Goal: Transaction & Acquisition: Purchase product/service

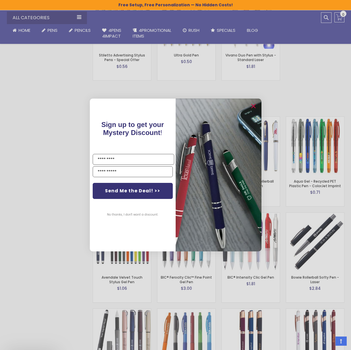
scroll to position [840, 0]
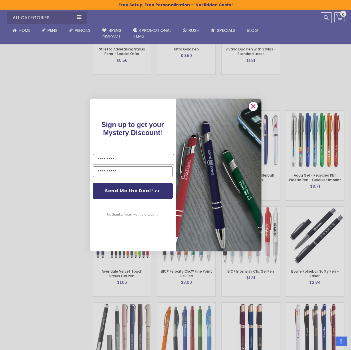
click at [256, 107] on circle "Close dialog" at bounding box center [253, 106] width 9 height 9
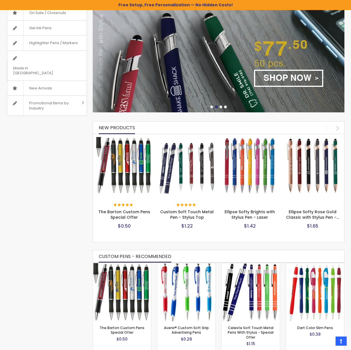
scroll to position [0, 0]
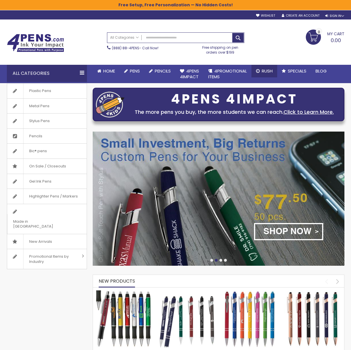
click at [263, 70] on span "Rush" at bounding box center [267, 71] width 11 height 6
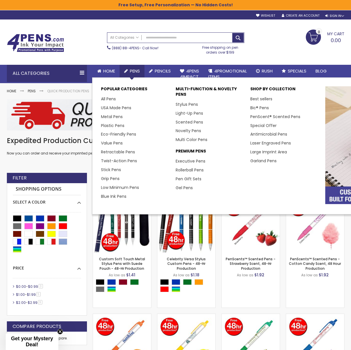
click at [131, 72] on span "Pens" at bounding box center [135, 71] width 10 height 6
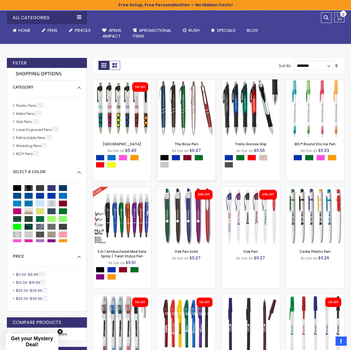
scroll to position [114, 0]
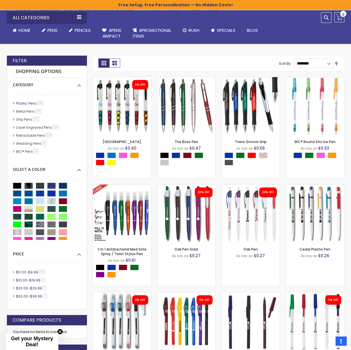
click at [34, 103] on link "Plastic Pens 285 item" at bounding box center [30, 103] width 31 height 5
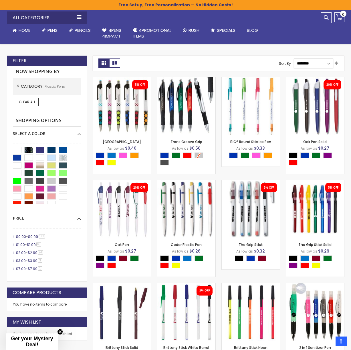
click at [329, 63] on select "**********" at bounding box center [314, 63] width 40 height 10
select select "*****"
click at [294, 58] on select "**********" at bounding box center [314, 63] width 40 height 10
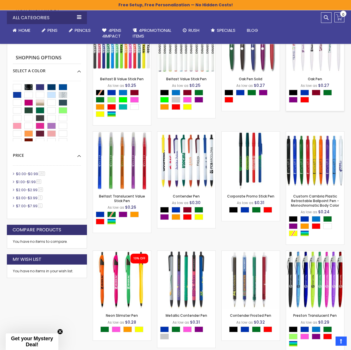
scroll to position [181, 0]
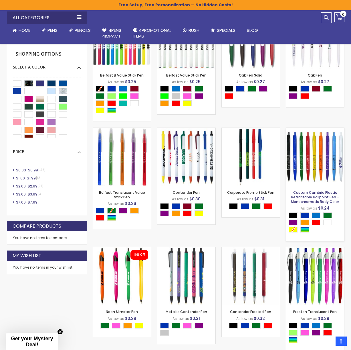
click at [311, 194] on link "Custom Cambria Plastic Retractable Ballpoint Pen - Monochromatic Body Color" at bounding box center [315, 197] width 48 height 14
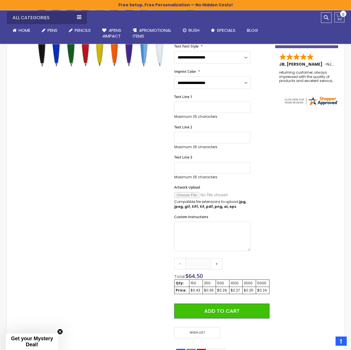
scroll to position [169, 0]
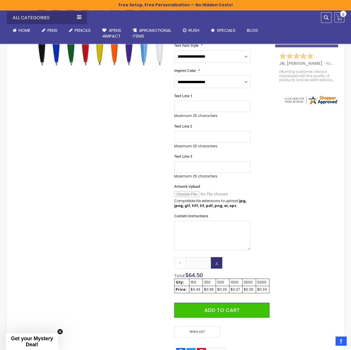
click at [216, 265] on link "+" at bounding box center [216, 262] width 11 height 11
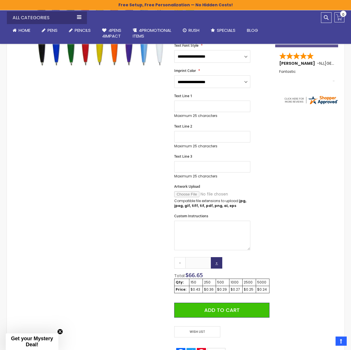
click at [216, 265] on link "+" at bounding box center [216, 262] width 11 height 11
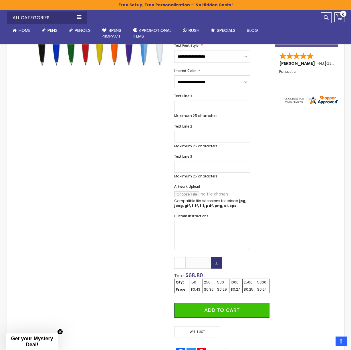
click at [216, 265] on link "+" at bounding box center [216, 262] width 11 height 11
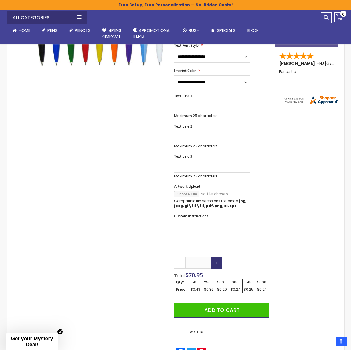
click at [216, 265] on link "+" at bounding box center [216, 262] width 11 height 11
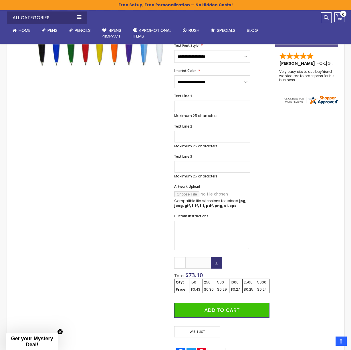
click at [216, 265] on link "+" at bounding box center [216, 262] width 11 height 11
click at [216, 264] on link "+" at bounding box center [216, 262] width 11 height 11
click at [216, 265] on link "+" at bounding box center [216, 262] width 11 height 11
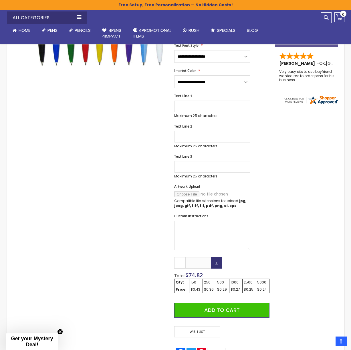
click at [216, 265] on link "+" at bounding box center [216, 262] width 11 height 11
click at [216, 264] on link "+" at bounding box center [216, 262] width 11 height 11
click at [216, 265] on link "+" at bounding box center [216, 262] width 11 height 11
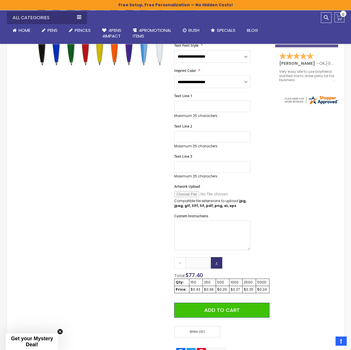
click at [216, 265] on link "+" at bounding box center [216, 262] width 11 height 11
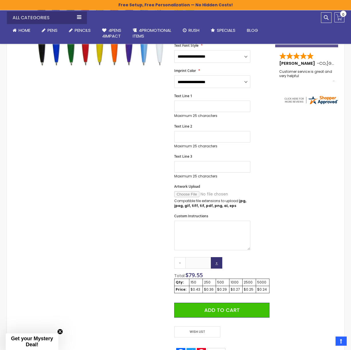
click at [216, 265] on link "+" at bounding box center [216, 262] width 11 height 11
click at [216, 264] on link "+" at bounding box center [216, 262] width 11 height 11
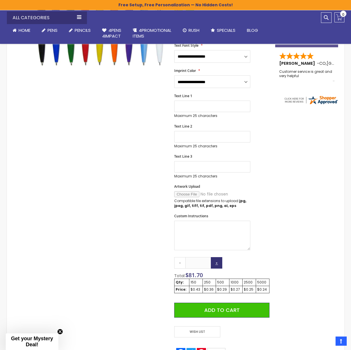
click at [216, 264] on link "+" at bounding box center [216, 262] width 11 height 11
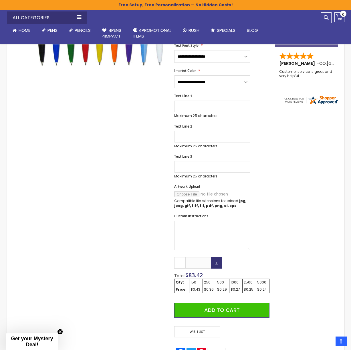
click at [216, 264] on link "+" at bounding box center [216, 262] width 11 height 11
click at [216, 265] on link "+" at bounding box center [216, 262] width 11 height 11
click at [215, 264] on link "+" at bounding box center [216, 262] width 11 height 11
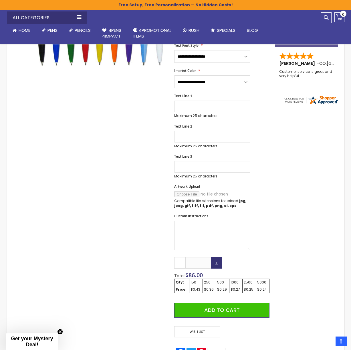
click at [216, 264] on link "+" at bounding box center [216, 262] width 11 height 11
click at [216, 265] on link "+" at bounding box center [216, 262] width 11 height 11
click at [184, 264] on link "-" at bounding box center [179, 262] width 11 height 11
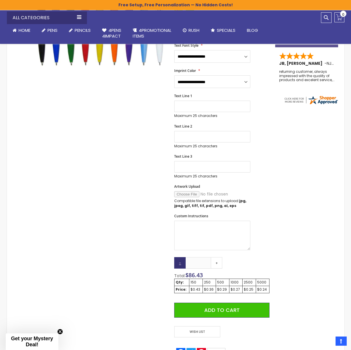
click at [178, 259] on link "-" at bounding box center [179, 262] width 11 height 11
type input "***"
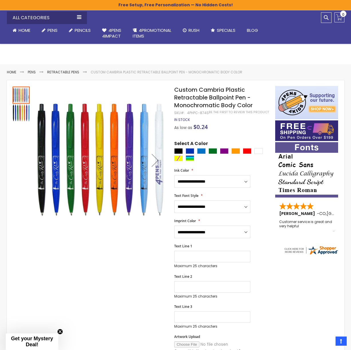
scroll to position [0, 0]
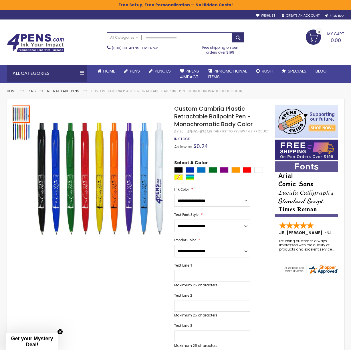
click at [9, 30] on div "Toggle Nav" at bounding box center [54, 31] width 94 height 4
click at [155, 38] on input "Search" at bounding box center [175, 38] width 137 height 10
